Goal: Task Accomplishment & Management: Use online tool/utility

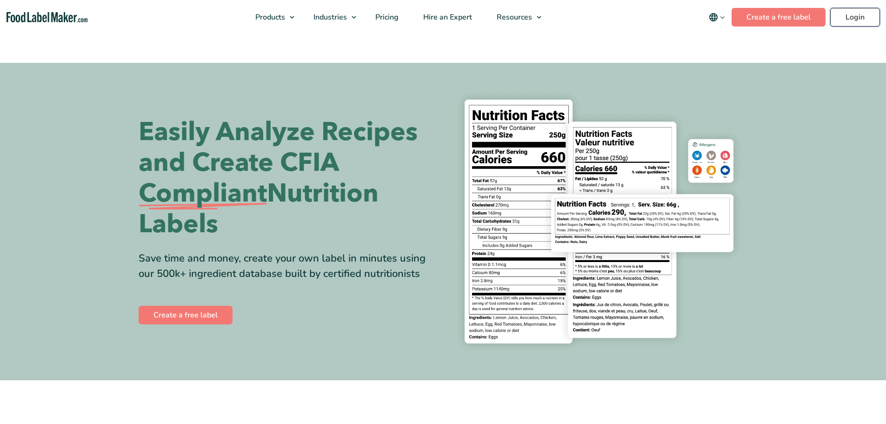
click at [862, 19] on link "Login" at bounding box center [855, 17] width 50 height 19
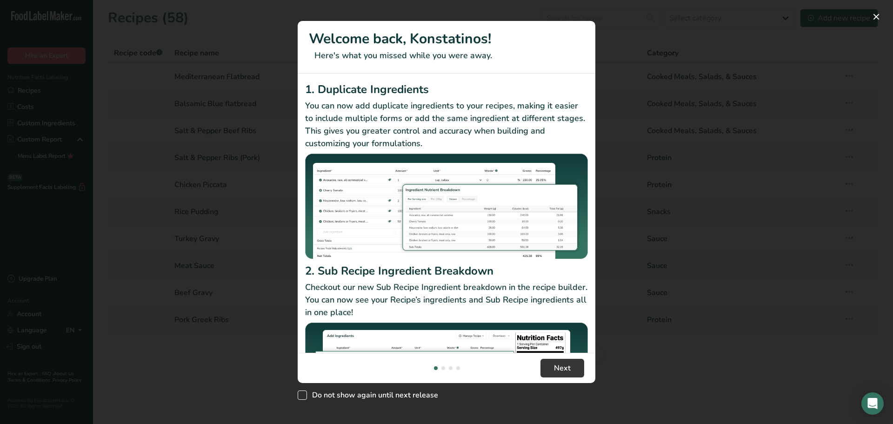
click at [308, 395] on span "Do not show again until next release" at bounding box center [372, 394] width 131 height 9
click at [304, 395] on input "Do not show again until next release" at bounding box center [301, 395] width 6 height 6
checkbox input "true"
click at [553, 365] on button "Next" at bounding box center [562, 367] width 44 height 19
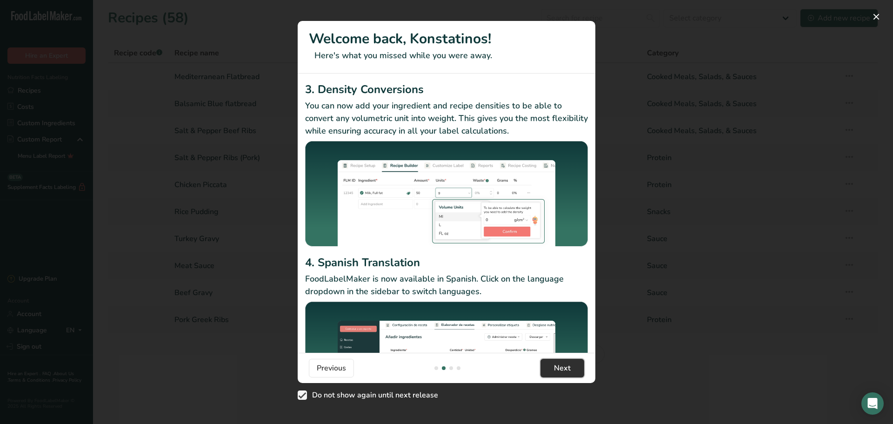
click at [553, 365] on button "Next" at bounding box center [562, 367] width 44 height 19
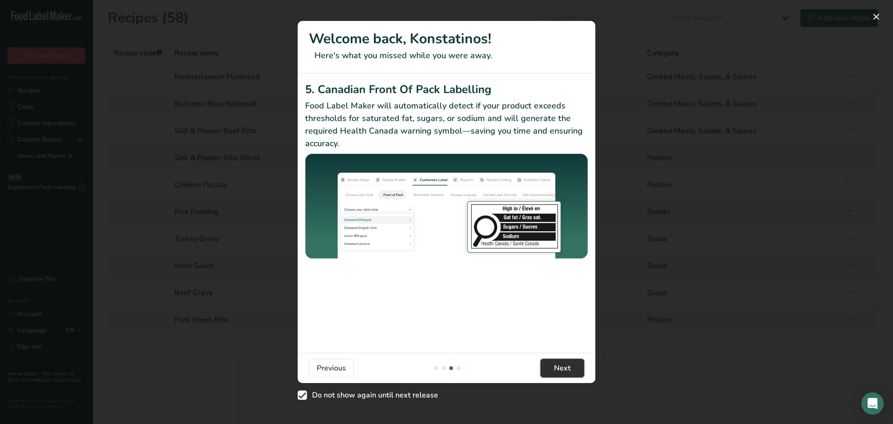
click at [553, 365] on button "Next" at bounding box center [562, 367] width 44 height 19
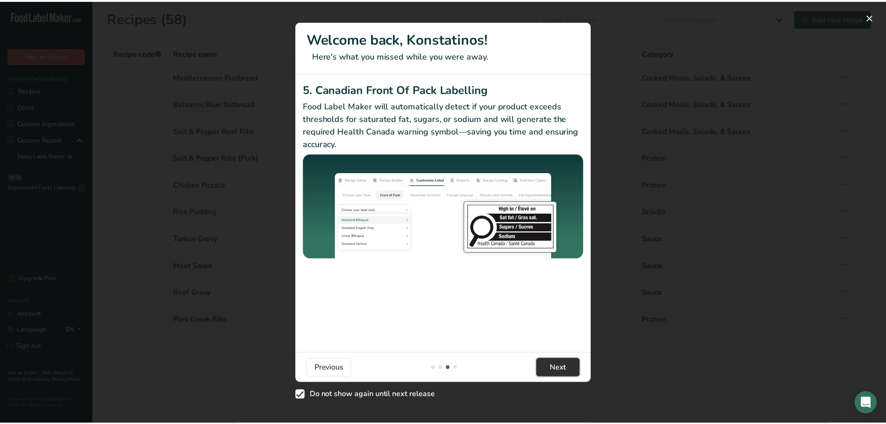
scroll to position [0, 893]
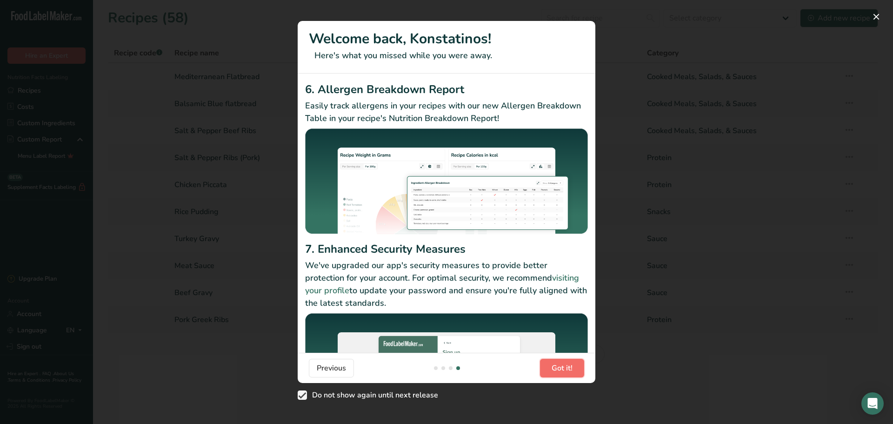
click at [553, 365] on span "Got it!" at bounding box center [561, 367] width 21 height 11
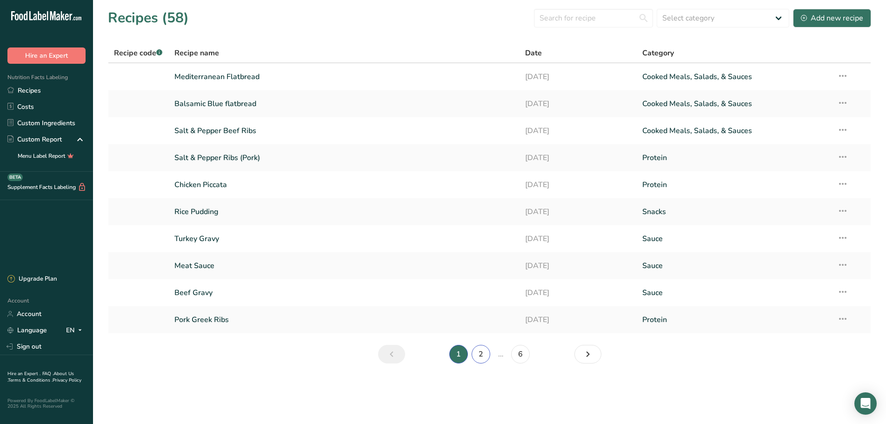
click at [484, 352] on link "2" at bounding box center [480, 354] width 19 height 19
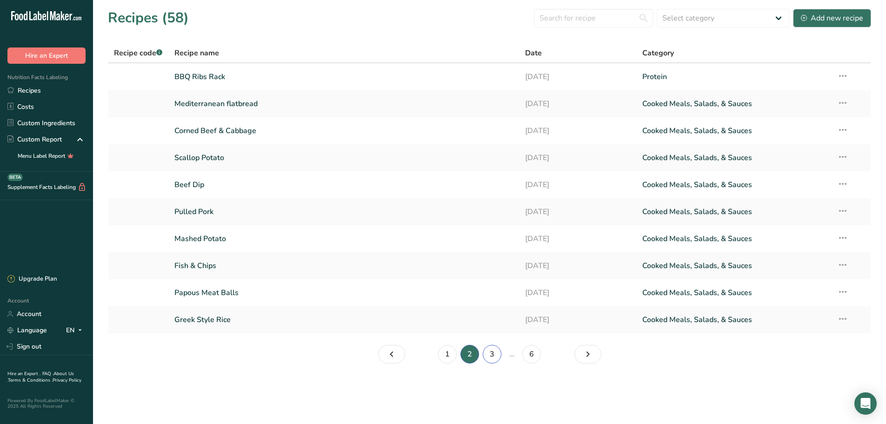
click at [491, 357] on link "3" at bounding box center [492, 354] width 19 height 19
click at [494, 351] on link "4" at bounding box center [500, 354] width 19 height 19
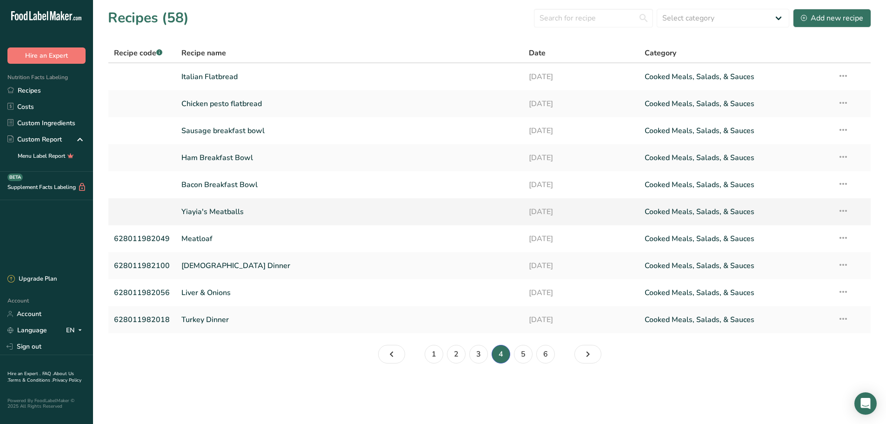
click at [212, 213] on link "Yiayia's Meatballs" at bounding box center [349, 212] width 336 height 20
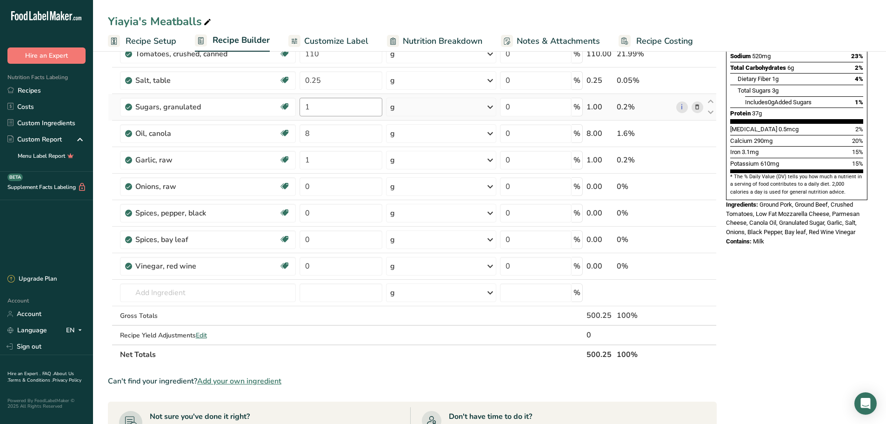
scroll to position [186, 0]
